Goal: Task Accomplishment & Management: Use online tool/utility

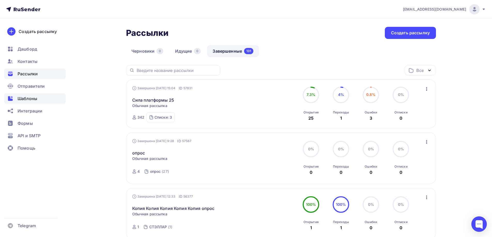
click at [36, 99] on span "Шаблоны" at bounding box center [28, 99] width 20 height 6
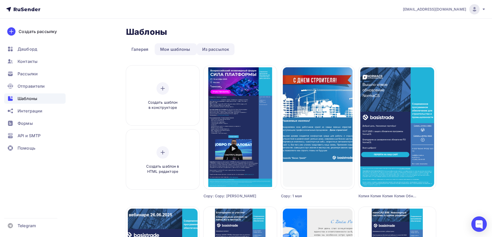
click at [210, 53] on link "Из рассылок" at bounding box center [216, 49] width 38 height 12
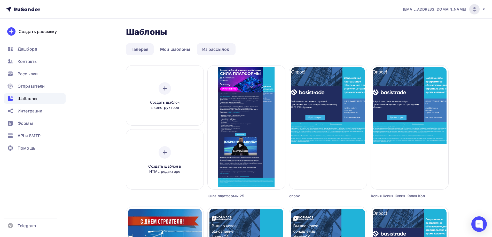
click at [136, 48] on link "Галерея" at bounding box center [140, 49] width 28 height 12
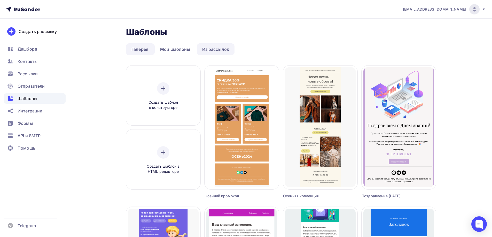
click at [221, 48] on link "Из рассылок" at bounding box center [216, 49] width 38 height 12
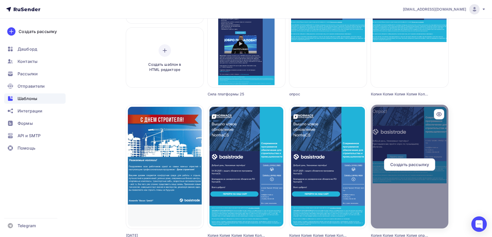
scroll to position [129, 0]
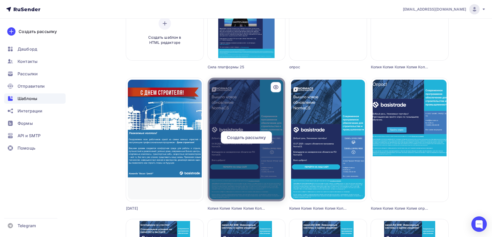
click at [251, 111] on div at bounding box center [246, 140] width 77 height 124
click at [244, 139] on span "Создать рассылку" at bounding box center [246, 137] width 39 height 6
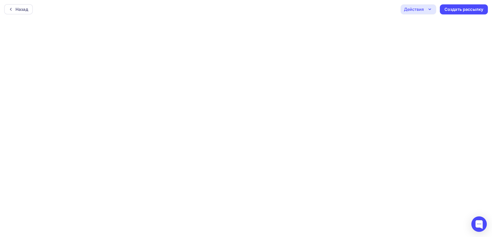
scroll to position [1, 0]
click at [427, 7] on icon "button" at bounding box center [429, 8] width 6 height 6
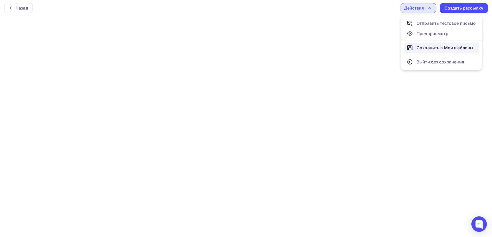
click at [428, 45] on div "Сохранить в Мои шаблоны" at bounding box center [444, 48] width 57 height 6
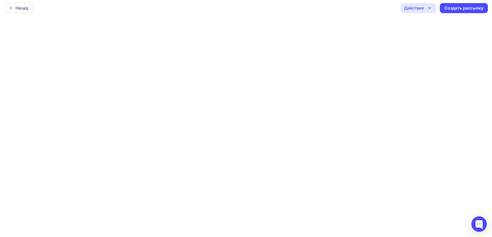
scroll to position [0, 0]
click at [14, 13] on div "Назад" at bounding box center [18, 9] width 29 height 10
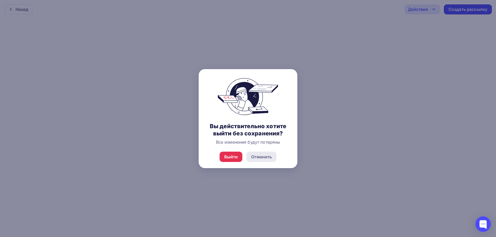
click at [252, 157] on div "Отменить" at bounding box center [261, 157] width 21 height 6
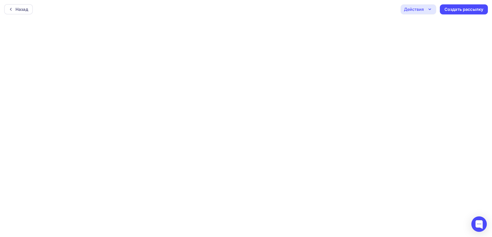
click at [434, 11] on div "Действия" at bounding box center [418, 9] width 36 height 10
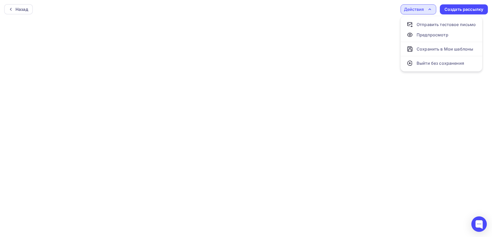
click at [434, 11] on div "Действия" at bounding box center [418, 9] width 36 height 10
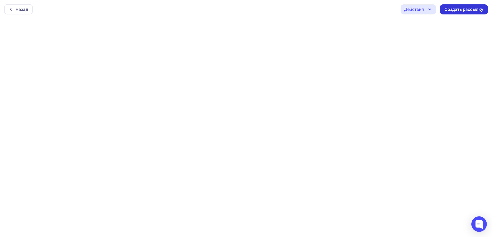
click at [448, 11] on div "Создать рассылку" at bounding box center [463, 9] width 39 height 6
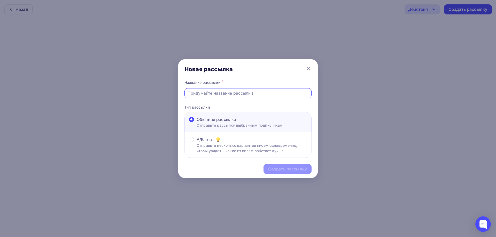
click at [225, 91] on input "text" at bounding box center [247, 93] width 121 height 6
type input "обновление нормы"
click at [274, 170] on div "Создать рассылку" at bounding box center [287, 169] width 39 height 6
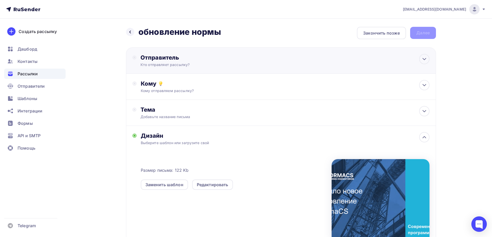
click at [181, 66] on div "Кто отправляет рассылку?" at bounding box center [190, 64] width 101 height 5
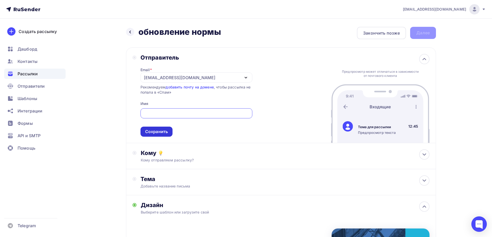
click at [153, 131] on div "Сохранить" at bounding box center [156, 132] width 23 height 6
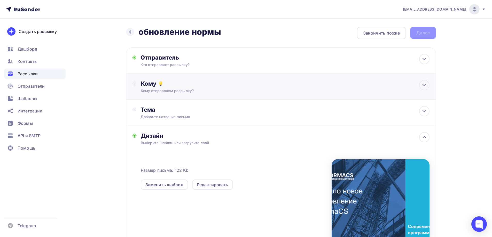
click at [192, 93] on div "Кому Кому отправляем рассылку? Списки получателей Выберите список Все списки id…" at bounding box center [281, 87] width 310 height 26
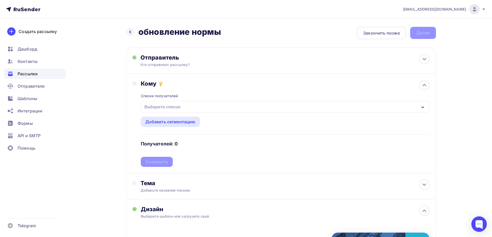
click at [176, 115] on div "Списки получателей Выберите список Все списки id СТЭЛЛАР (1) #26072 [DATE] (38)…" at bounding box center [285, 127] width 289 height 80
click at [176, 109] on div "Выберите список" at bounding box center [162, 106] width 40 height 9
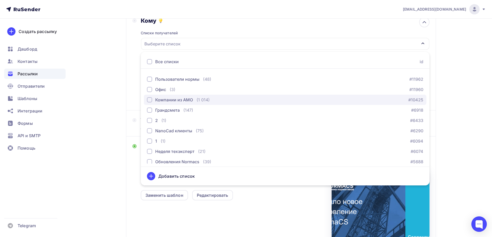
scroll to position [259, 0]
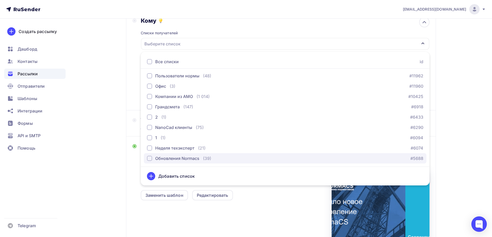
click at [197, 158] on div "Обновления Normacs" at bounding box center [177, 158] width 44 height 6
click at [123, 146] on div "Назад обновление нормы обновление нормы Закончить позже Далее Отправитель Кто о…" at bounding box center [245, 133] width 423 height 354
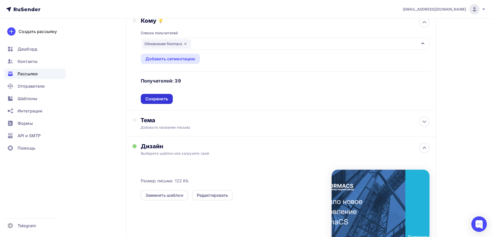
click at [162, 95] on div "Сохранить" at bounding box center [157, 99] width 32 height 10
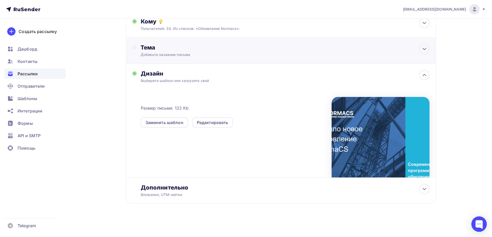
click at [196, 58] on div "Тема Добавьте название письма Тема * Рекомендуем использовать не более 150 симв…" at bounding box center [281, 51] width 310 height 26
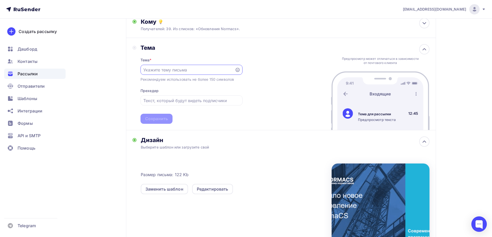
scroll to position [0, 0]
click at [182, 70] on input "text" at bounding box center [187, 70] width 88 height 6
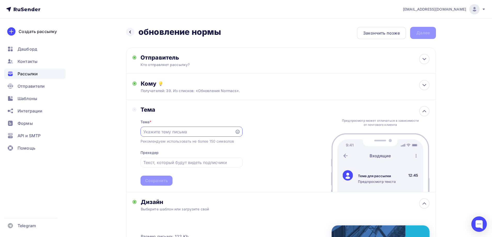
click at [391, 42] on div "Назад обновление нормы обновление нормы Закончить позже Далее Отправитель Кто о…" at bounding box center [281, 186] width 310 height 318
click at [389, 35] on div "Закончить позже" at bounding box center [381, 33] width 37 height 6
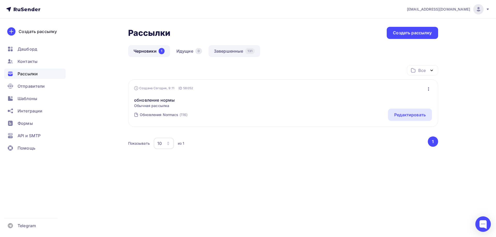
click at [227, 55] on link "Завершенные 131" at bounding box center [234, 51] width 52 height 12
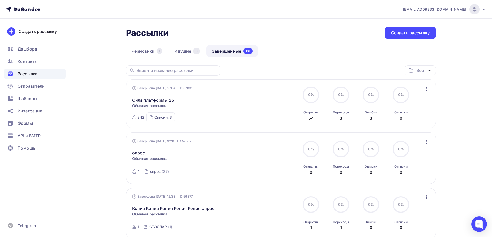
scroll to position [129, 0]
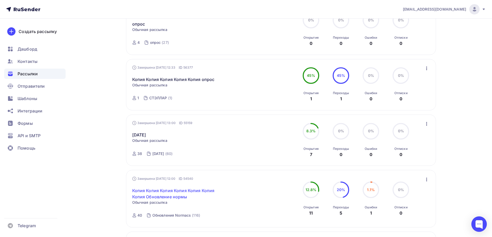
click at [156, 192] on link "Копия Копия Копия Копия Копия Копия Копия Обновление нормы" at bounding box center [176, 194] width 89 height 12
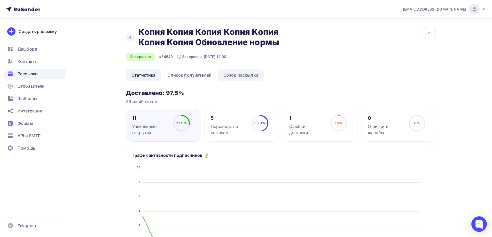
click at [242, 77] on link "Обзор рассылки" at bounding box center [241, 75] width 46 height 12
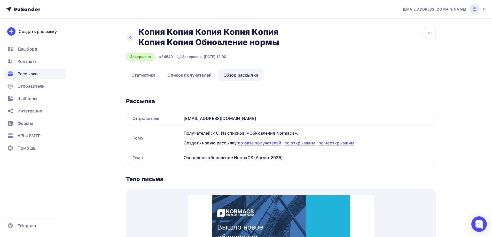
click at [234, 157] on div "Очередное обновление NormaCS (Август 2025)" at bounding box center [308, 158] width 254 height 14
copy div "Очередное обновление NormaCS (Август 2025) Название рассылки Отправитель Имя Ко…"
click at [47, 75] on div "Рассылки" at bounding box center [34, 74] width 61 height 10
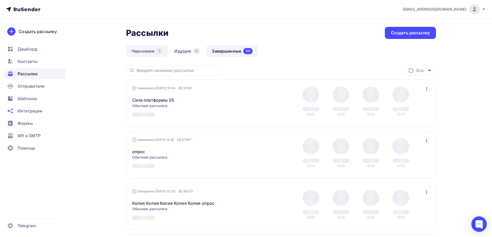
click at [142, 53] on link "Черновики 1" at bounding box center [147, 51] width 42 height 12
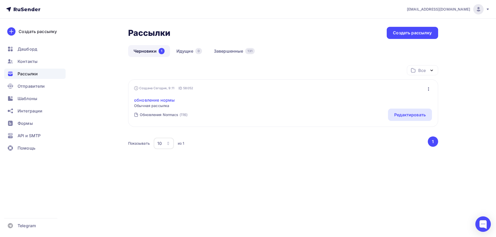
click at [155, 101] on link "обновление нормы" at bounding box center [154, 100] width 41 height 6
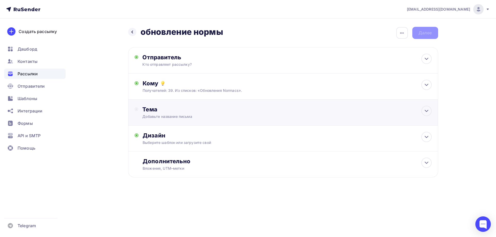
click at [184, 109] on div "Тема" at bounding box center [193, 109] width 102 height 7
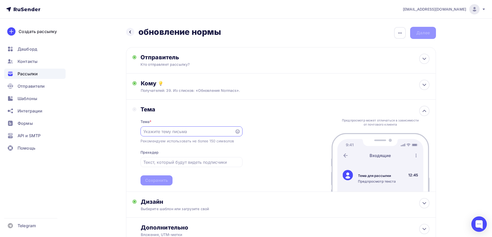
paste input "Очередное обновление NormaCS (Август 2025)"
click at [213, 133] on input "Очередное обновление NormaCS (Август 2025)" at bounding box center [187, 132] width 88 height 6
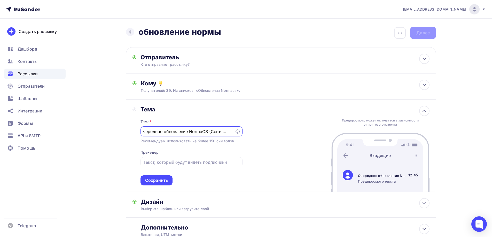
type input "Очередное обновление NormaCS (Сентябрь 2025)"
click at [247, 144] on div "Тема Тема * Очередное обновление NormaCS (Сентябрь 2025) Рекомендуем использова…" at bounding box center [281, 146] width 310 height 92
click at [162, 179] on div "Сохранить" at bounding box center [156, 181] width 23 height 6
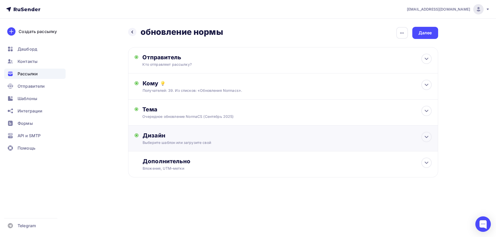
click at [189, 151] on div "Дизайн Выберите шаблон или загрузите свой Размер письма: 122 Kb Заменить шаблон…" at bounding box center [282, 141] width 297 height 19
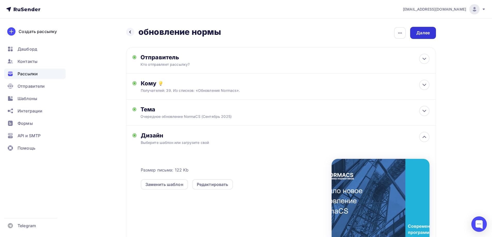
click at [417, 35] on div "Далее" at bounding box center [422, 33] width 13 height 6
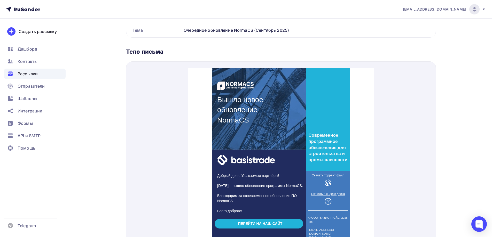
scroll to position [202, 0]
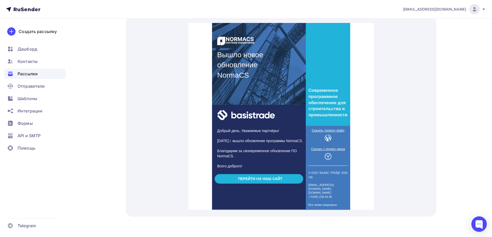
drag, startPoint x: 328, startPoint y: 129, endPoint x: 325, endPoint y: 131, distance: 4.1
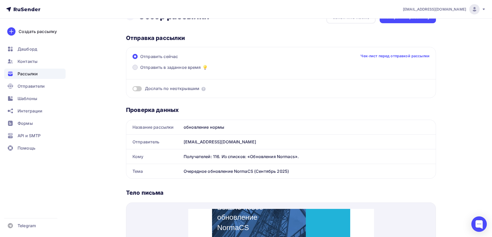
scroll to position [0, 0]
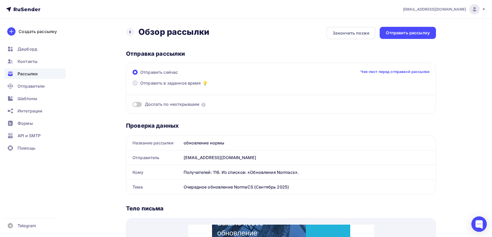
click at [148, 84] on span "Отправить в заданное время" at bounding box center [170, 83] width 61 height 6
click at [140, 86] on input "Отправить в заданное время" at bounding box center [140, 86] width 0 height 0
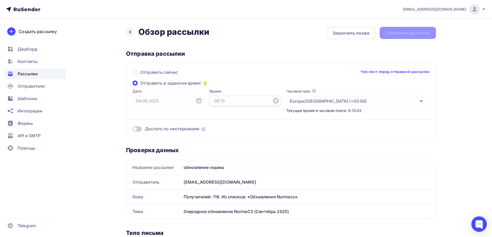
click at [212, 103] on input "text" at bounding box center [245, 101] width 72 height 10
click at [216, 134] on li "09" at bounding box center [216, 133] width 27 height 8
click at [245, 153] on li "30" at bounding box center [246, 152] width 27 height 8
type input "09:30"
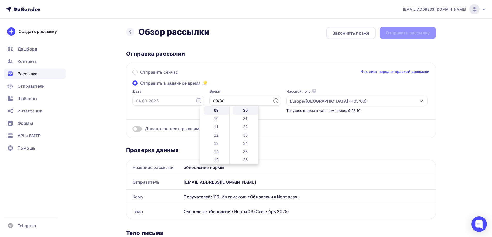
scroll to position [248, 0]
click at [170, 93] on label "Дата" at bounding box center [168, 91] width 72 height 5
click at [171, 100] on input "text" at bounding box center [168, 101] width 72 height 10
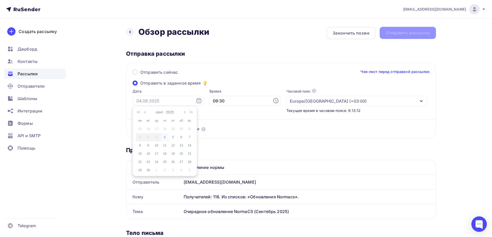
click at [165, 139] on div "4" at bounding box center [165, 137] width 8 height 5
type input "[DATE]"
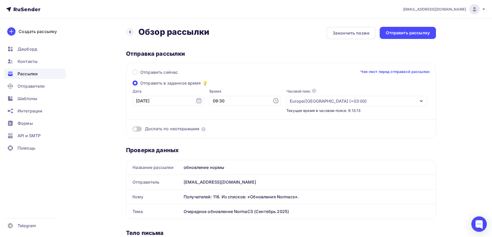
click at [247, 126] on div "Дослать по неоткрывшим" at bounding box center [280, 122] width 297 height 19
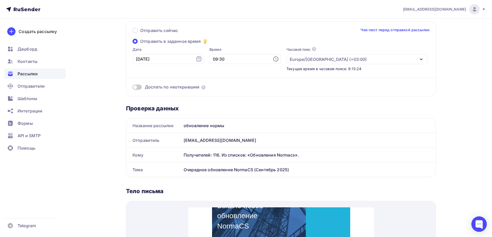
scroll to position [0, 0]
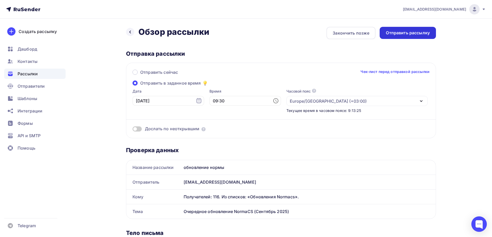
click at [402, 33] on div "Отправить рассылку" at bounding box center [408, 33] width 44 height 6
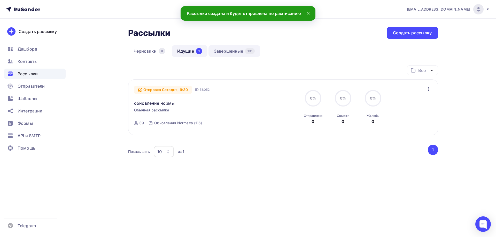
click at [218, 46] on link "Завершенные 131" at bounding box center [234, 51] width 52 height 12
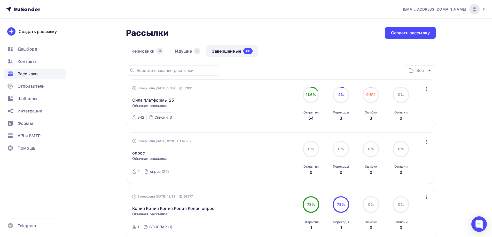
scroll to position [52, 0]
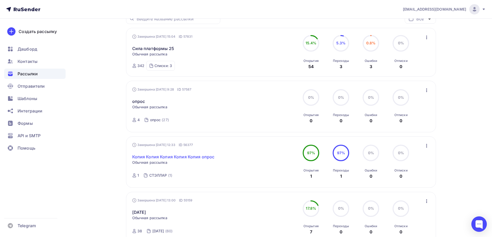
click at [169, 158] on link "Копия Копия Копия Копия Копия опрос" at bounding box center [173, 157] width 82 height 6
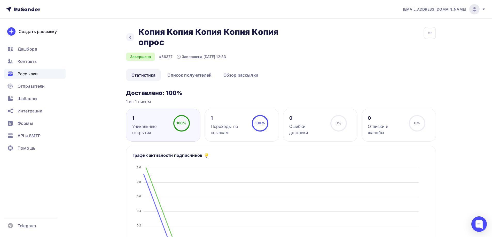
click at [228, 79] on link "Обзор рассылки" at bounding box center [241, 75] width 46 height 12
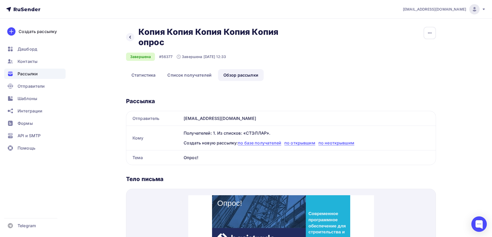
click at [195, 82] on div "Назад Копия Копия Копия Копия Копия опрос Копия Копия Копия Копия Копия опрос З…" at bounding box center [281, 208] width 310 height 362
click at [192, 76] on link "Список получателей" at bounding box center [189, 75] width 55 height 12
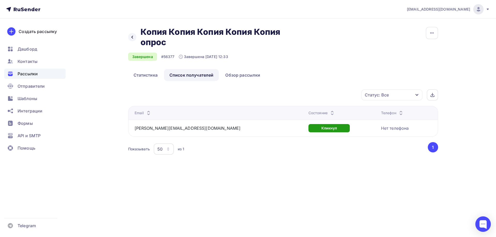
click at [137, 30] on div "Назад Копия Копия Копия Копия Копия опрос Копия Копия Копия Копия Копия опрос" at bounding box center [214, 37] width 172 height 21
click at [131, 36] on icon at bounding box center [132, 37] width 4 height 4
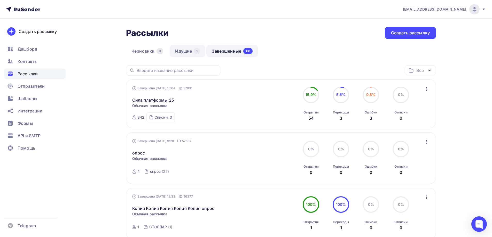
click at [178, 52] on link "Идущие 1" at bounding box center [188, 51] width 36 height 12
